Goal: Information Seeking & Learning: Learn about a topic

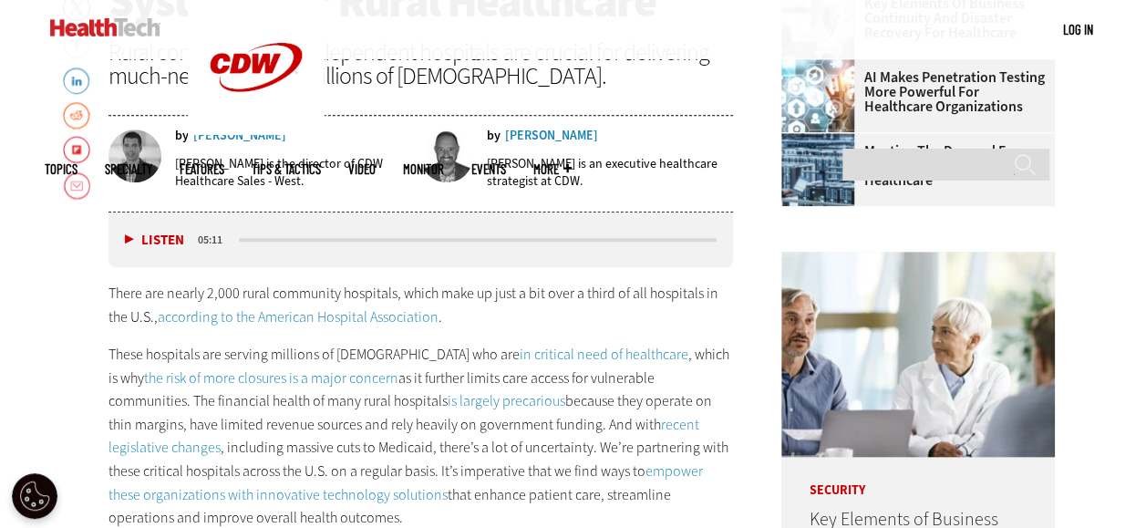
click at [349, 379] on p "These hospitals are serving millions of [DEMOGRAPHIC_DATA] who are in critical …" at bounding box center [422, 436] width 626 height 187
click at [115, 233] on div "Listen Pause 05:09" at bounding box center [422, 240] width 626 height 55
click at [125, 234] on button "Pause" at bounding box center [153, 240] width 57 height 14
click at [152, 374] on link "the risk of more closures is a major concern" at bounding box center [271, 377] width 254 height 19
click at [481, 319] on p "There are nearly 2,000 rural community hospitals, which make up just a bit over…" at bounding box center [422, 305] width 626 height 47
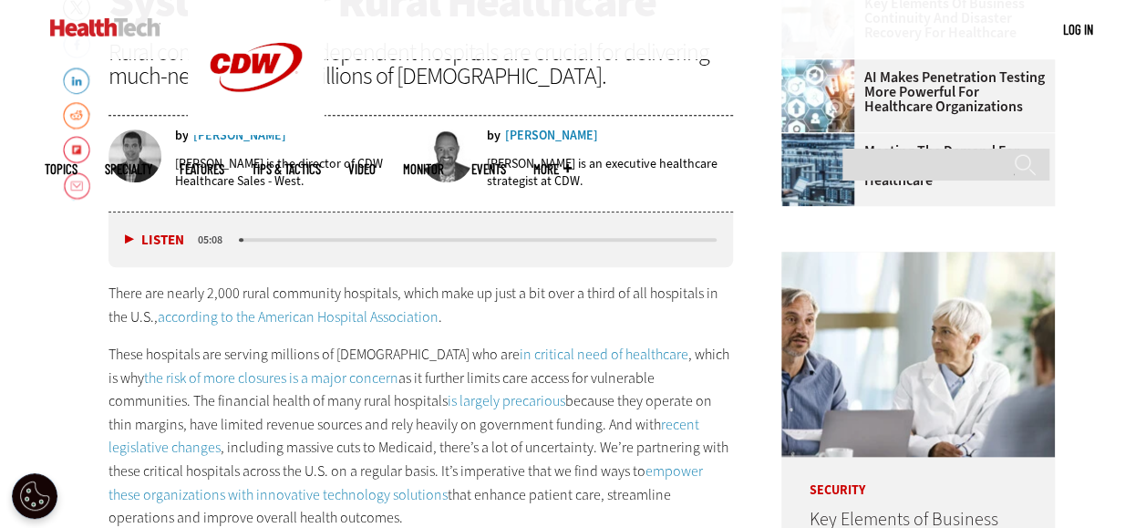
click at [481, 319] on p "There are nearly 2,000 rural community hospitals, which make up just a bit over…" at bounding box center [422, 305] width 626 height 47
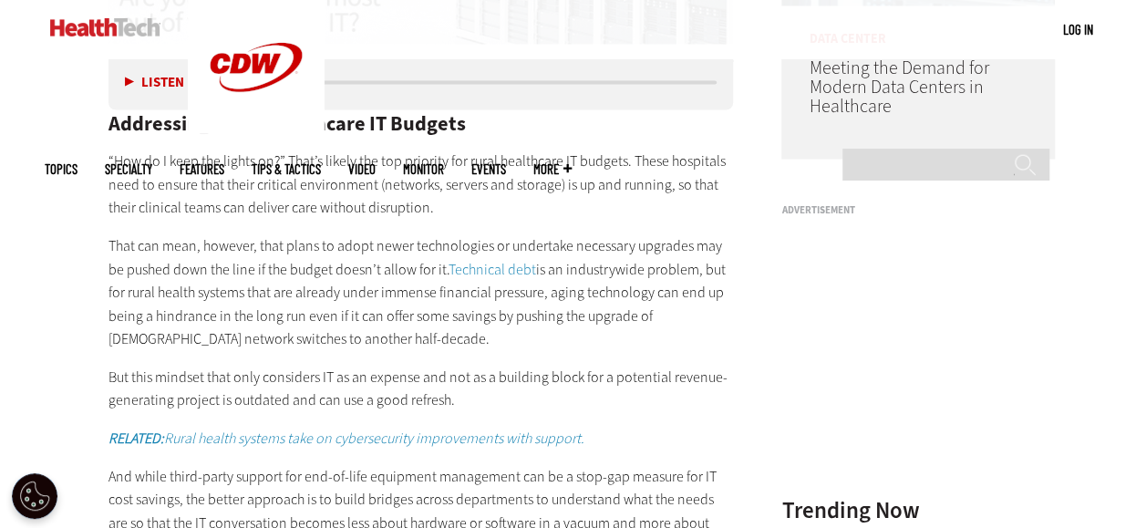
scroll to position [1733, 0]
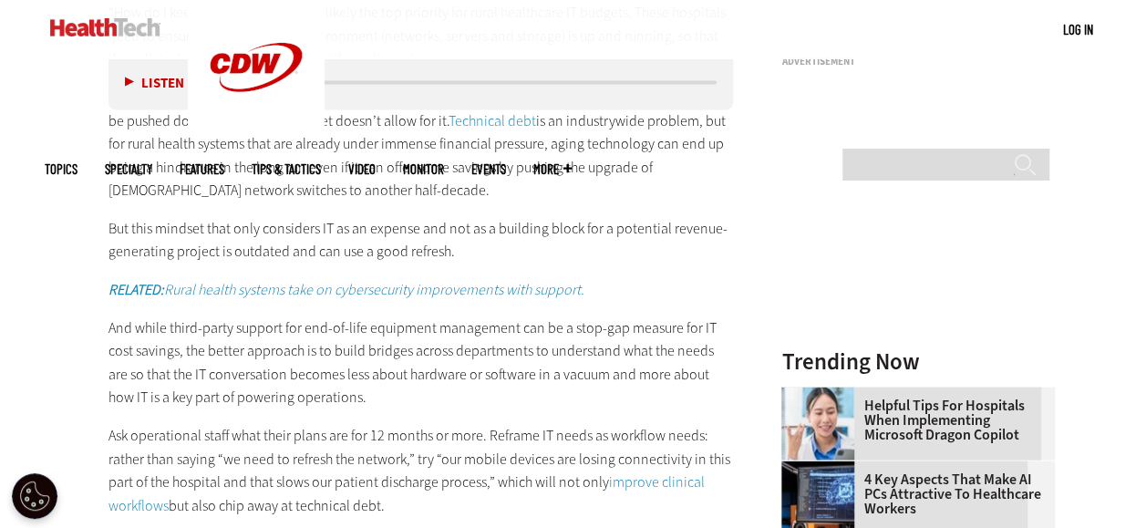
click at [302, 347] on p "And while third-party support for end-of-life equipment management can be a sto…" at bounding box center [422, 362] width 626 height 93
drag, startPoint x: 302, startPoint y: 347, endPoint x: 59, endPoint y: 348, distance: 242.6
click at [59, 348] on main "Home » Management Close New AI Research From CDW See how IT leaders are tacklin…" at bounding box center [574, 373] width 1058 height 3087
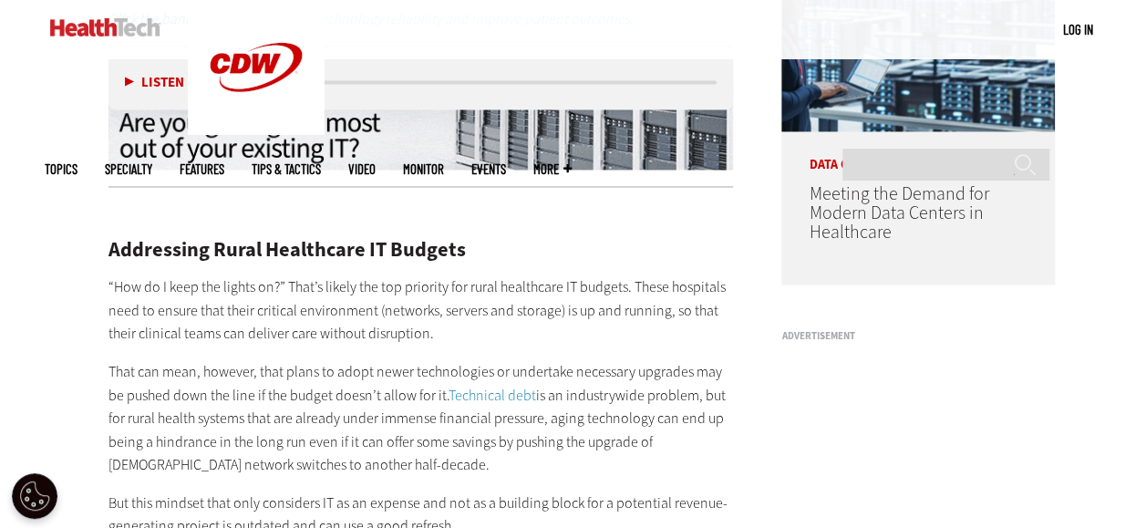
scroll to position [1368, 0]
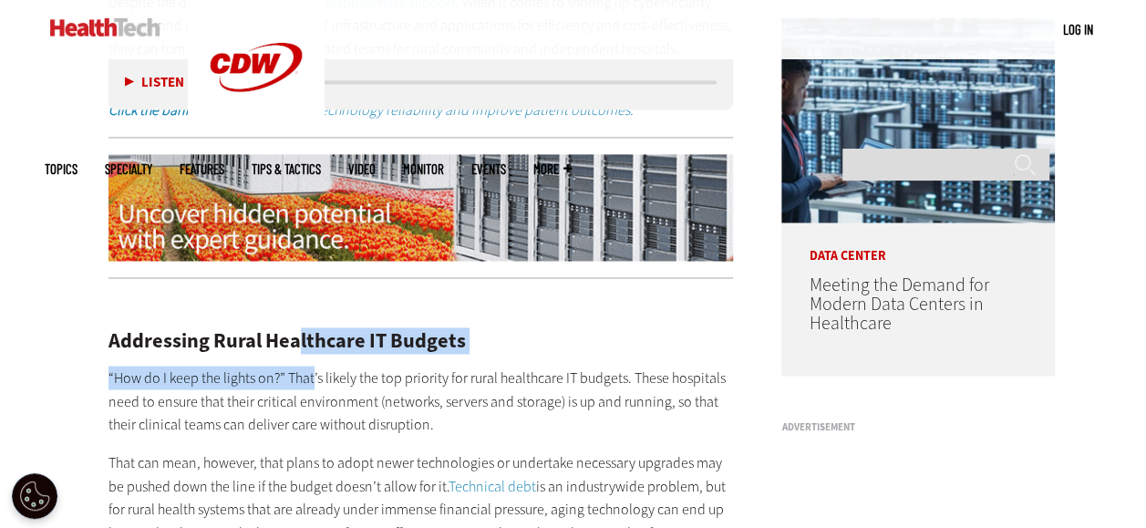
drag, startPoint x: 309, startPoint y: 356, endPoint x: 297, endPoint y: 344, distance: 16.8
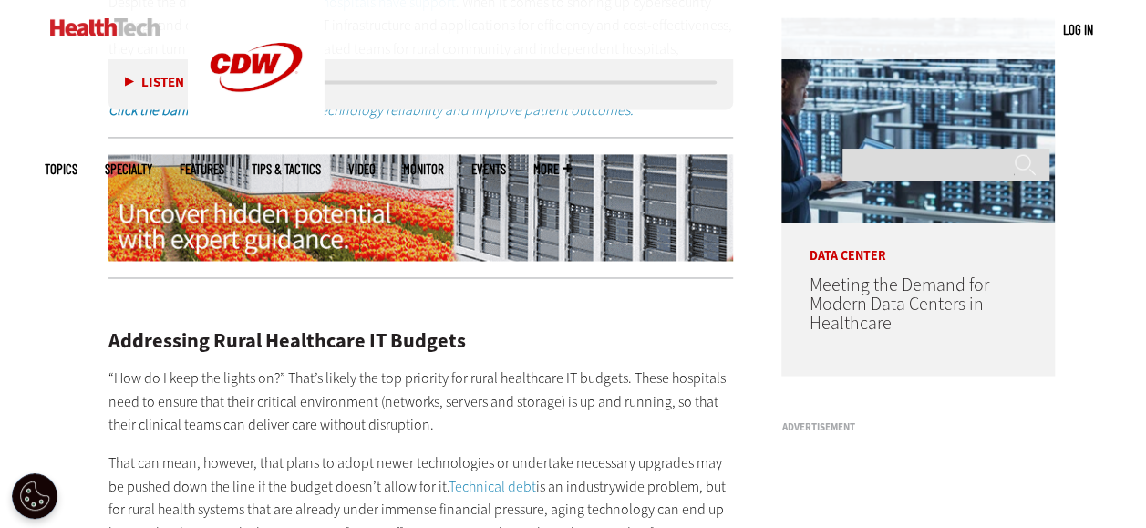
drag, startPoint x: 297, startPoint y: 344, endPoint x: 480, endPoint y: 465, distance: 219.1
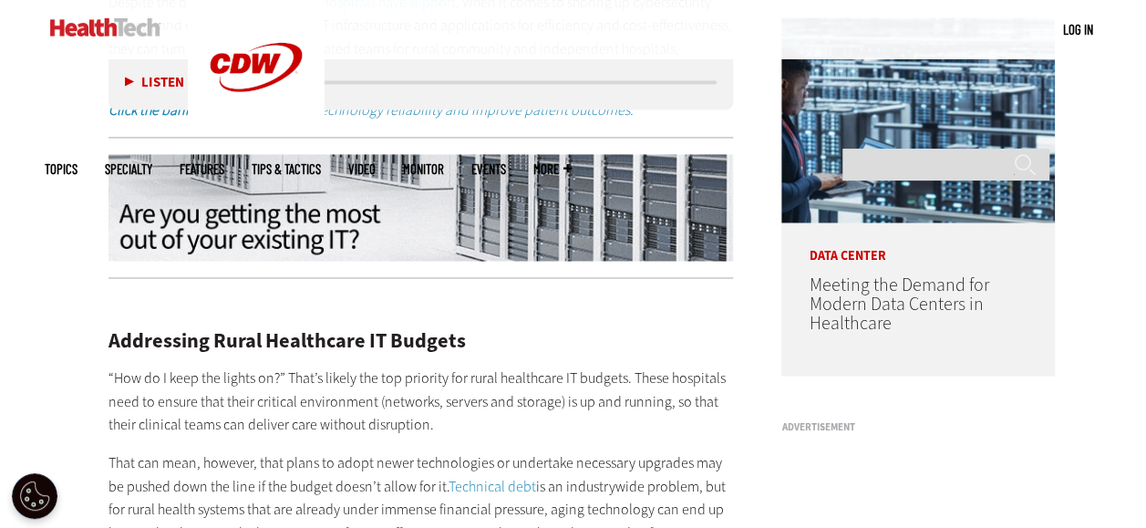
click at [480, 379] on p "That can mean, however, that plans to adopt newer technologies or undertake nec…" at bounding box center [422, 509] width 626 height 117
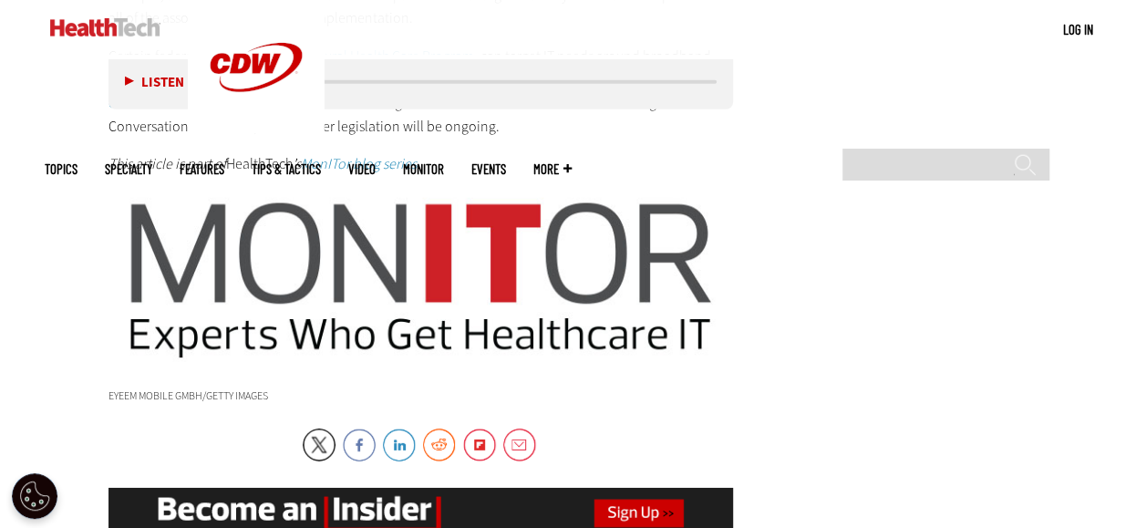
scroll to position [2554, 0]
